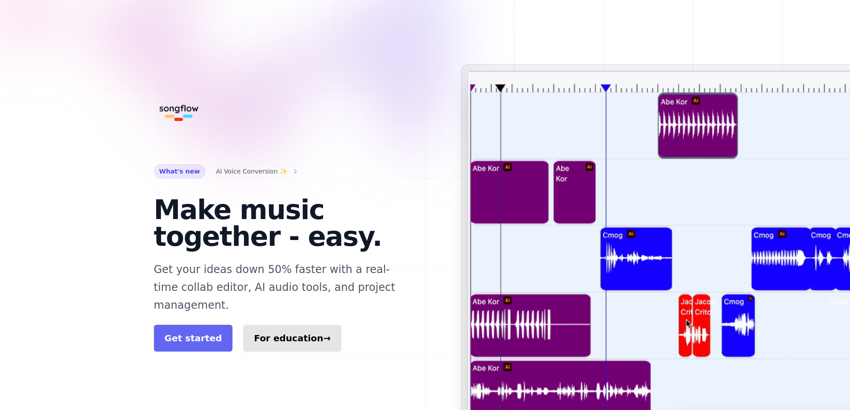
drag, startPoint x: 195, startPoint y: 328, endPoint x: 189, endPoint y: 328, distance: 5.4
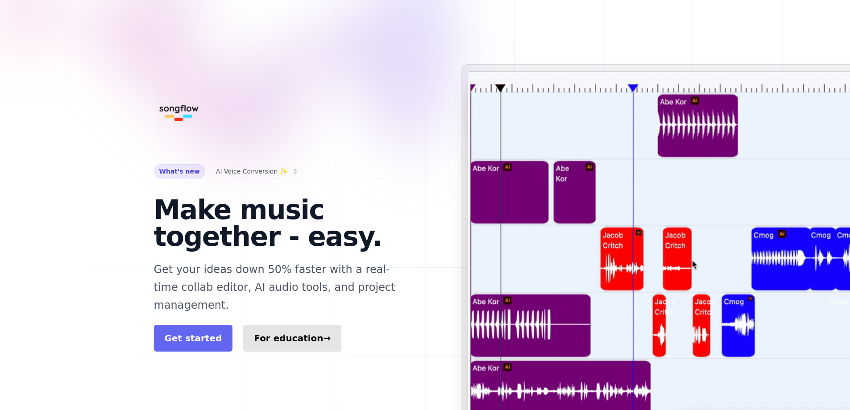
click at [195, 327] on link "Get started" at bounding box center [193, 338] width 79 height 27
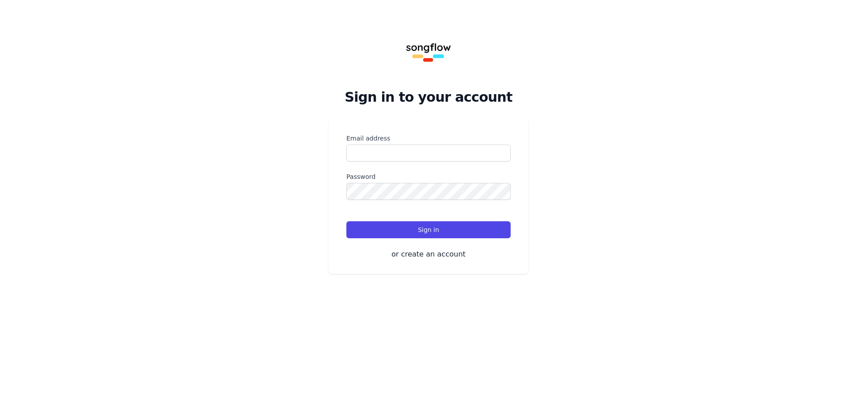
click at [417, 142] on label "Email address" at bounding box center [428, 138] width 164 height 9
click at [417, 145] on input "Email address" at bounding box center [428, 153] width 164 height 17
type input "**********"
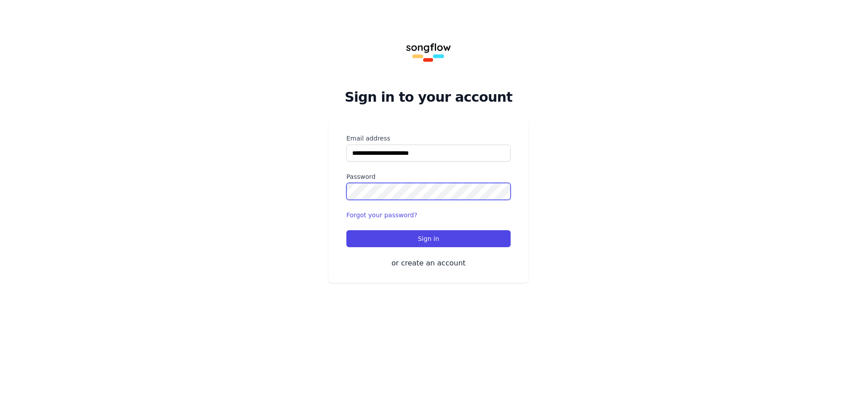
click at [346, 230] on button "Sign in" at bounding box center [428, 238] width 164 height 17
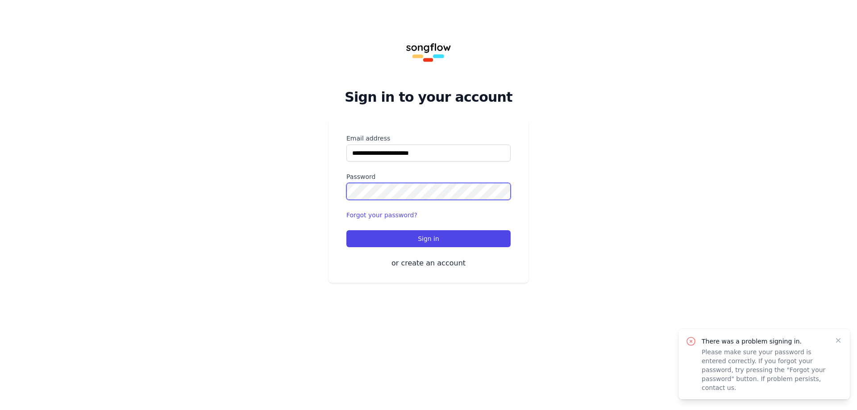
click at [238, 193] on div "**********" at bounding box center [428, 152] width 857 height 304
click at [447, 256] on div "**********" at bounding box center [428, 201] width 200 height 163
click at [442, 266] on button "or create an account" at bounding box center [428, 263] width 164 height 11
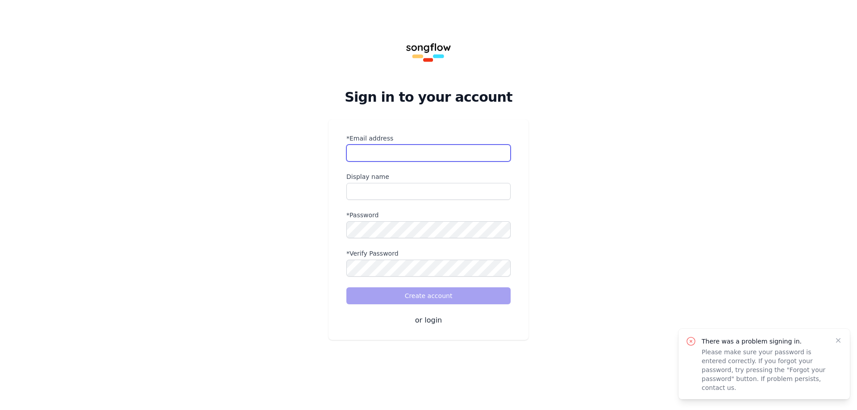
click at [414, 145] on input "*Email address" at bounding box center [428, 153] width 164 height 17
type input "**********"
click at [431, 198] on input "name" at bounding box center [428, 191] width 164 height 17
type input "**********"
click at [424, 262] on div "*Verify Password" at bounding box center [428, 263] width 164 height 28
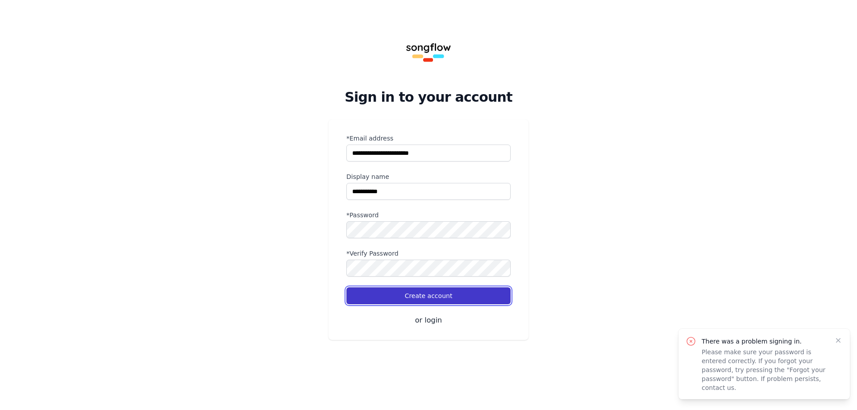
click at [456, 298] on button "Create account" at bounding box center [428, 295] width 164 height 17
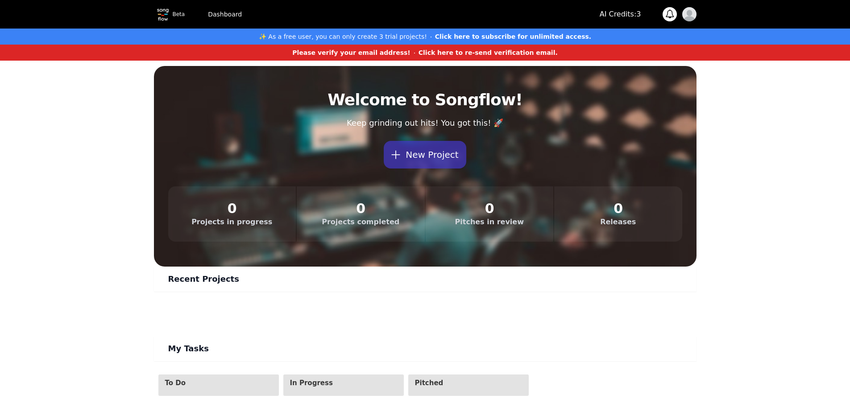
click at [676, 8] on div "AI Credits: 3 0 Notifications You don't have any notifications! Open user menu" at bounding box center [648, 14] width 97 height 14
click at [669, 12] on span at bounding box center [669, 13] width 9 height 9
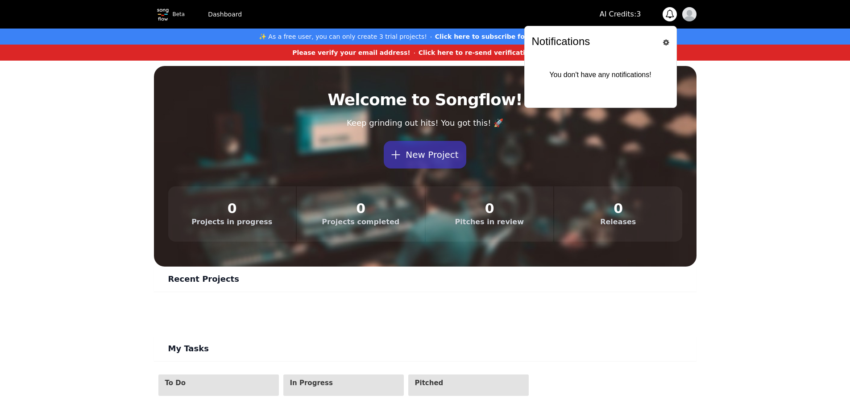
click at [669, 12] on span at bounding box center [669, 13] width 9 height 9
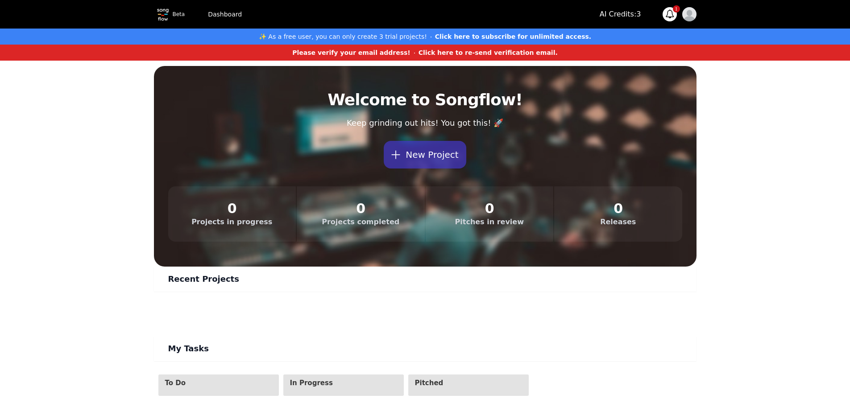
click at [668, 17] on span at bounding box center [669, 13] width 9 height 9
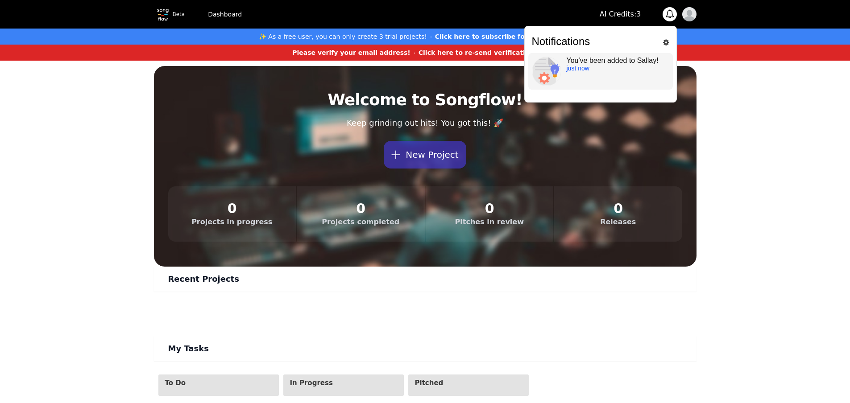
click at [610, 69] on p "just now" at bounding box center [618, 68] width 103 height 7
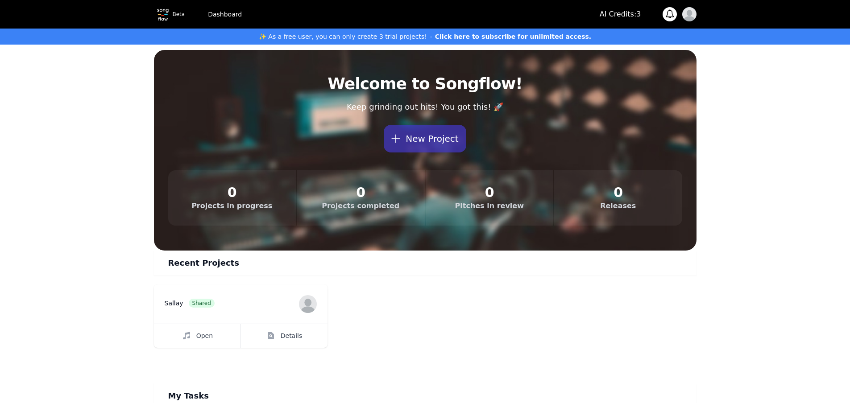
click at [668, 15] on span at bounding box center [669, 13] width 9 height 9
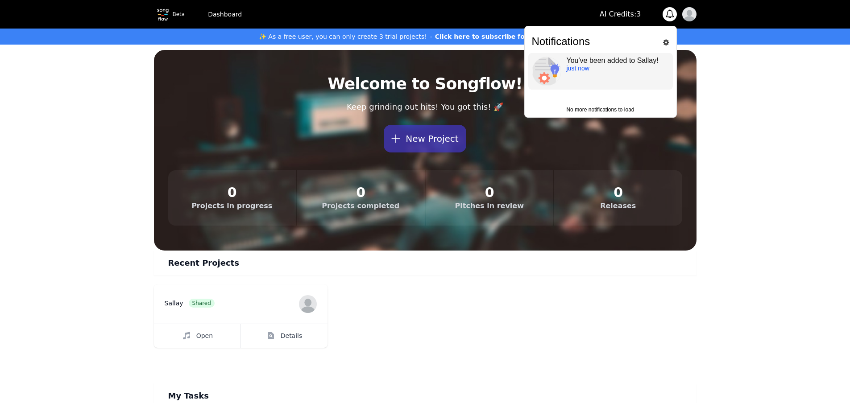
click at [592, 70] on p "just now" at bounding box center [618, 68] width 103 height 7
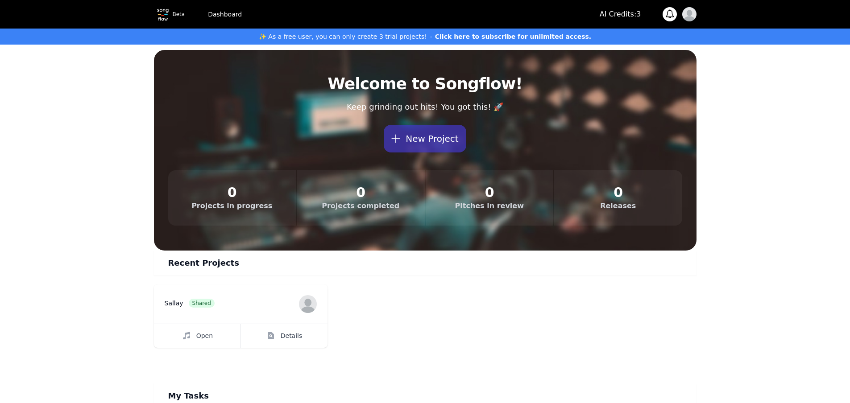
click at [663, 12] on button "0" at bounding box center [670, 14] width 14 height 14
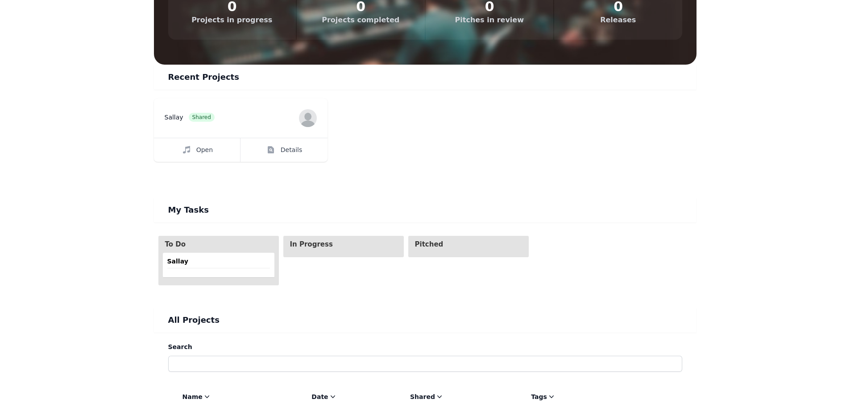
scroll to position [223, 0]
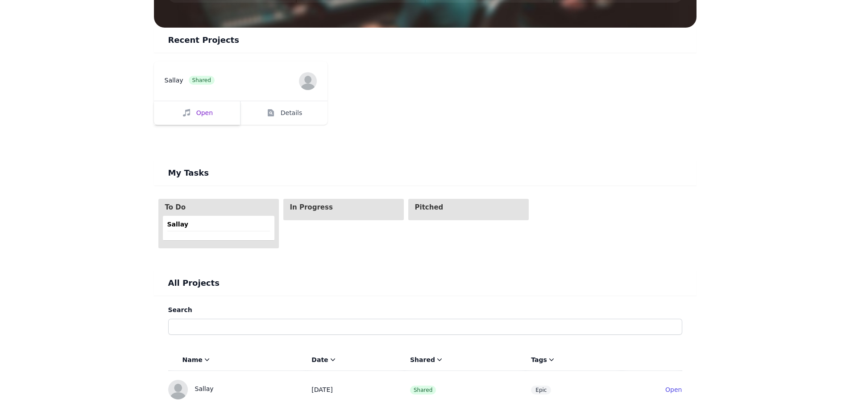
click at [200, 104] on link "Open" at bounding box center [197, 113] width 87 height 24
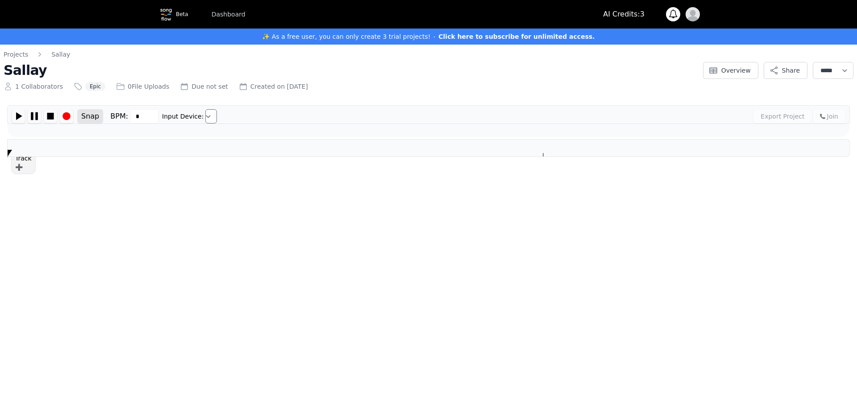
type input "***"
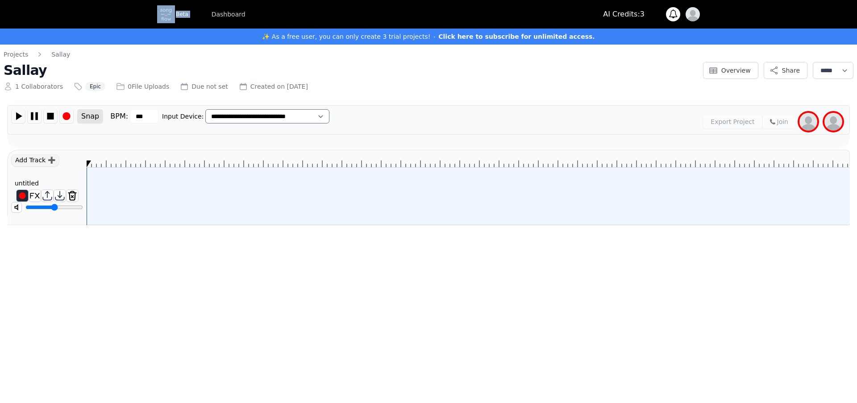
drag, startPoint x: 186, startPoint y: 14, endPoint x: 158, endPoint y: 11, distance: 28.8
click at [158, 11] on div "Beta Dashboard" at bounding box center [204, 14] width 94 height 18
click at [576, 91] on div "1 Collaborators Epic 0 File Uploads Due not set Created on Sun Aug 10 2025" at bounding box center [351, 85] width 694 height 12
click at [19, 203] on img at bounding box center [17, 208] width 10 height 10
click at [19, 206] on img at bounding box center [17, 208] width 10 height 10
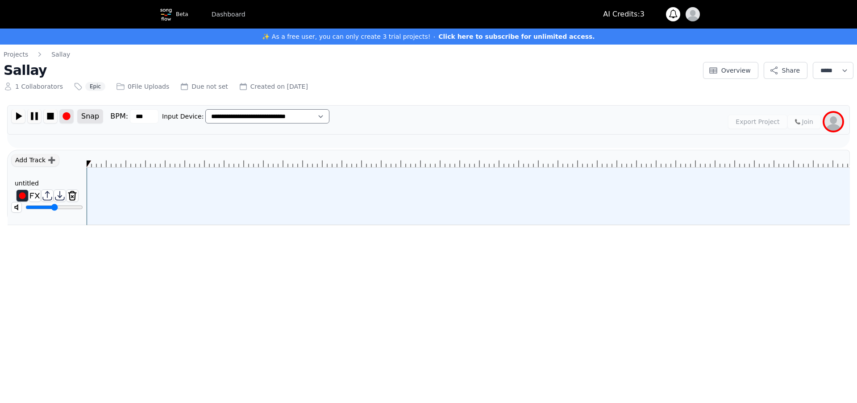
click at [62, 114] on img at bounding box center [66, 116] width 13 height 14
click at [63, 118] on img at bounding box center [66, 116] width 13 height 14
click at [50, 117] on img at bounding box center [50, 116] width 13 height 14
click at [32, 190] on img at bounding box center [35, 196] width 12 height 12
click at [32, 197] on img at bounding box center [35, 196] width 12 height 12
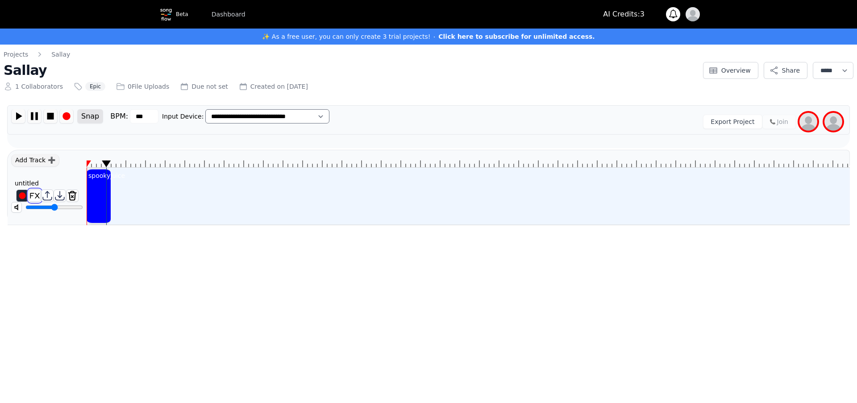
click at [32, 197] on img at bounding box center [35, 196] width 12 height 12
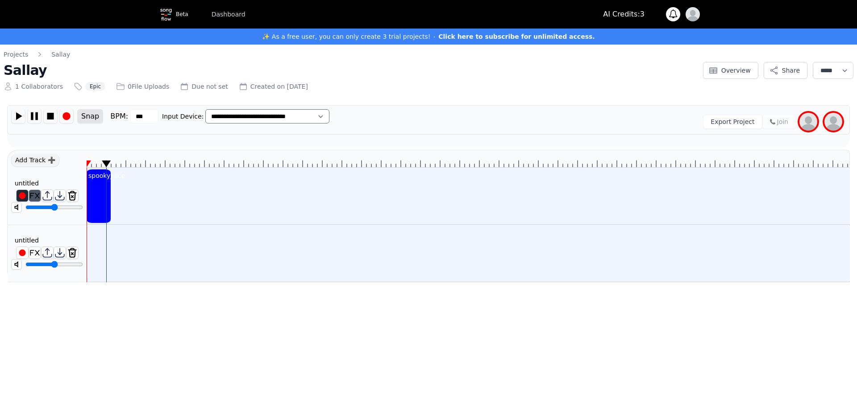
click at [30, 181] on div "untitled" at bounding box center [26, 183] width 31 height 9
click at [0, 0] on input "********" at bounding box center [0, 0] width 0 height 0
click at [29, 182] on input "********" at bounding box center [37, 183] width 58 height 12
type input "****"
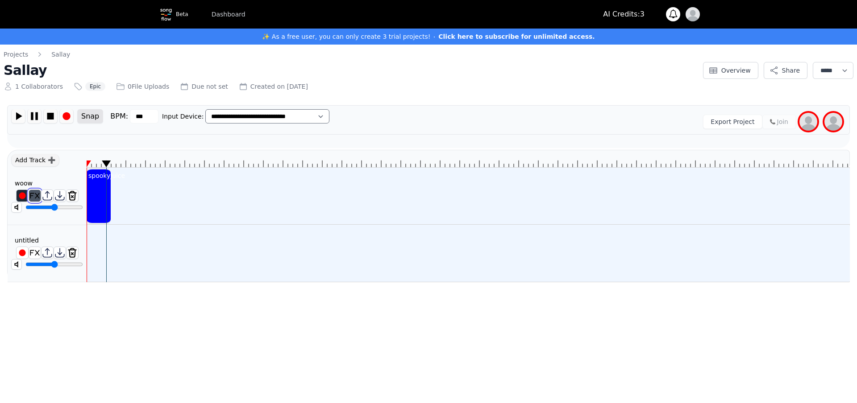
click at [34, 198] on img at bounding box center [35, 196] width 12 height 12
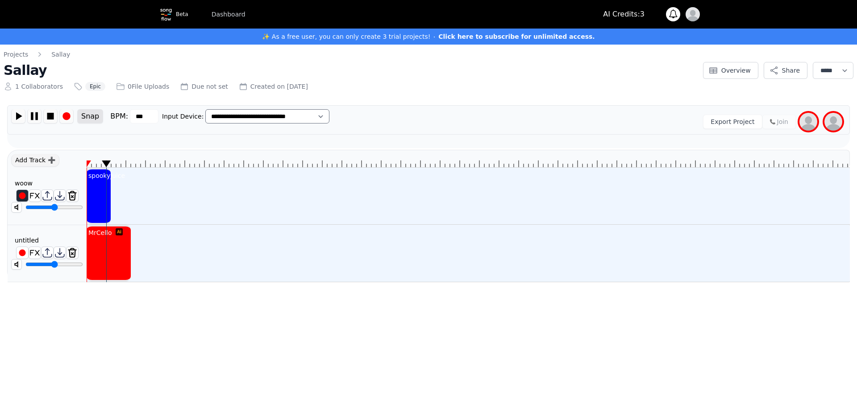
click at [87, 164] on icon at bounding box center [86, 164] width 9 height 7
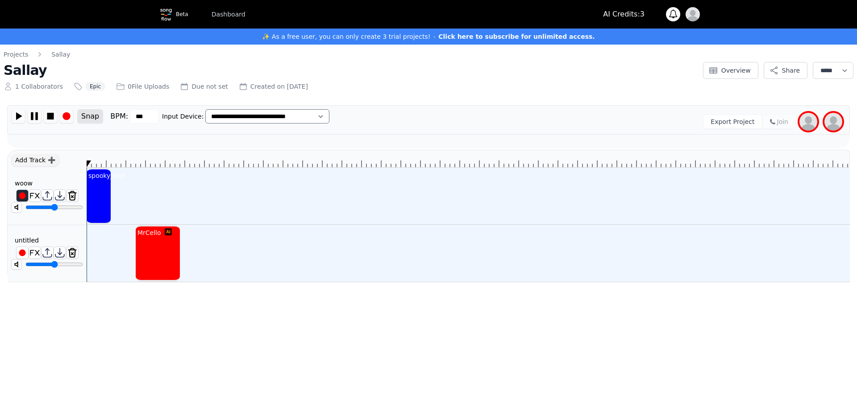
drag, startPoint x: 157, startPoint y: 163, endPoint x: 145, endPoint y: 164, distance: 12.1
click at [156, 163] on icon at bounding box center [468, 158] width 762 height 17
click at [145, 164] on icon at bounding box center [468, 158] width 762 height 17
click at [139, 164] on div at bounding box center [468, 159] width 763 height 18
click at [168, 233] on img at bounding box center [168, 231] width 7 height 7
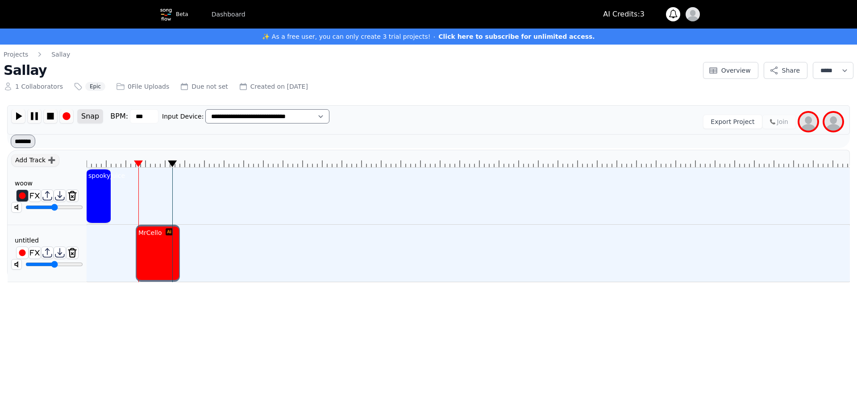
click at [166, 232] on img at bounding box center [169, 231] width 7 height 7
click at [140, 160] on icon at bounding box center [468, 158] width 762 height 17
click at [142, 167] on div at bounding box center [468, 159] width 763 height 18
drag, startPoint x: 67, startPoint y: 265, endPoint x: 194, endPoint y: 259, distance: 126.8
type input "*"
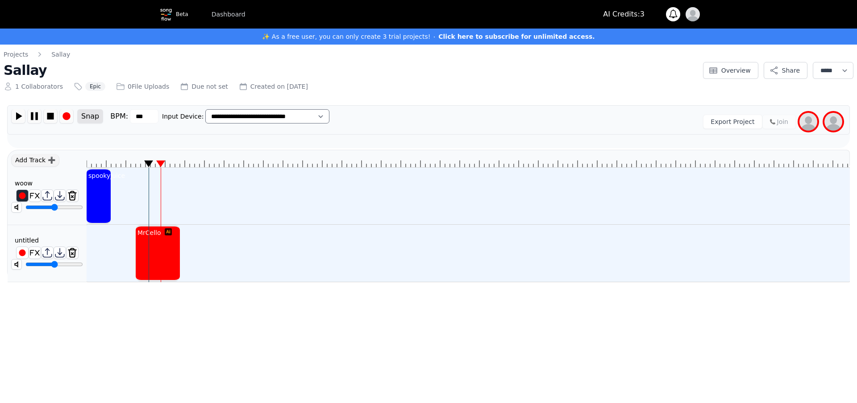
click at [83, 261] on input "range" at bounding box center [54, 264] width 58 height 7
click at [99, 161] on icon at bounding box center [468, 158] width 762 height 17
click at [89, 166] on icon at bounding box center [468, 158] width 762 height 17
click at [39, 160] on div "Add Track ➕" at bounding box center [35, 160] width 48 height 13
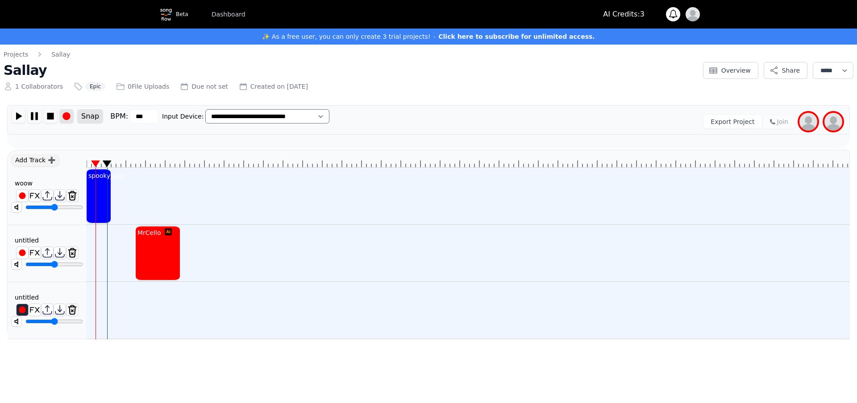
click at [65, 116] on img at bounding box center [66, 116] width 13 height 14
click at [51, 119] on img at bounding box center [50, 116] width 13 height 14
click at [108, 285] on div "spookyjuice" at bounding box center [127, 290] width 40 height 12
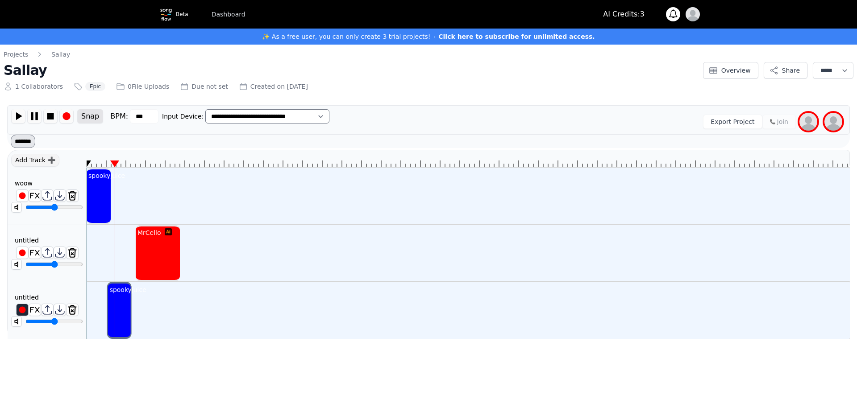
click at [104, 265] on div "MrCello" at bounding box center [109, 253] width 44 height 57
click at [175, 62] on div "Projects Sallay Sallay 1 Collaborators Epic 0 File Uploads Due not set Created …" at bounding box center [351, 70] width 694 height 41
click at [37, 116] on img at bounding box center [34, 116] width 13 height 14
